Goal: Task Accomplishment & Management: Use online tool/utility

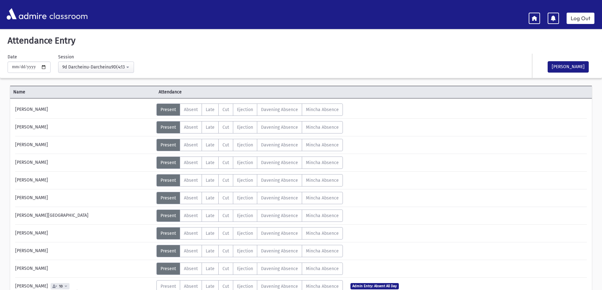
select select "****"
click at [168, 162] on span "Present" at bounding box center [168, 162] width 15 height 5
click at [188, 164] on span "Absent" at bounding box center [191, 162] width 14 height 5
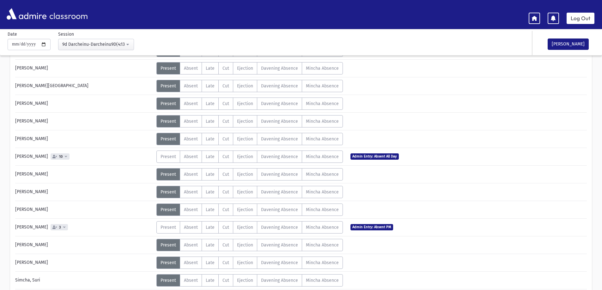
scroll to position [142, 0]
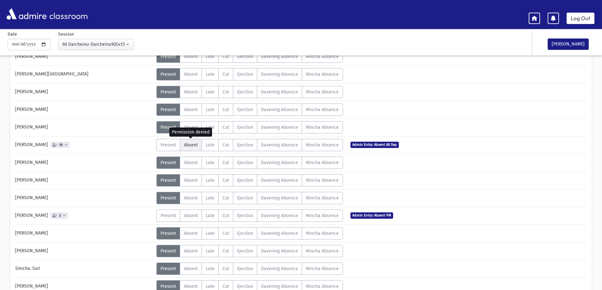
click at [189, 147] on span "Absent" at bounding box center [191, 145] width 14 height 5
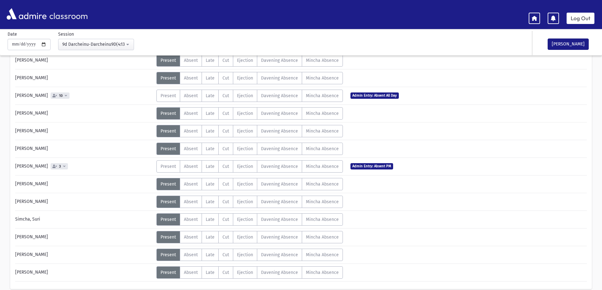
scroll to position [218, 0]
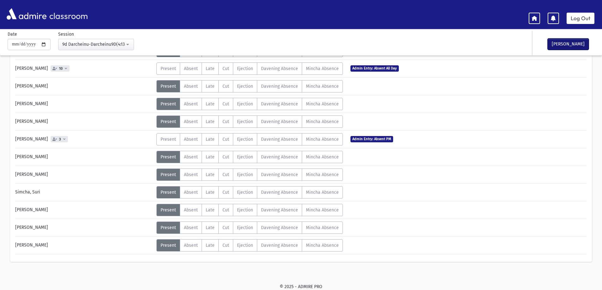
click at [571, 43] on button "[PERSON_NAME]" at bounding box center [568, 44] width 41 height 11
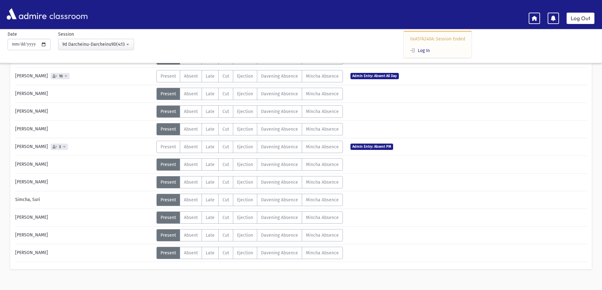
scroll to position [226, 0]
